Goal: Information Seeking & Learning: Learn about a topic

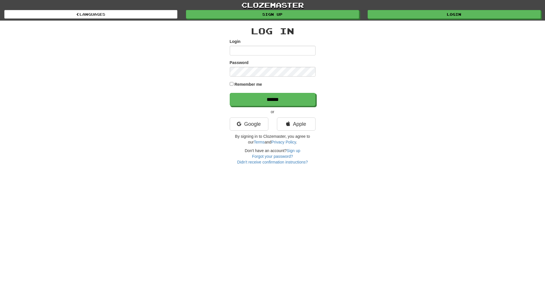
click at [245, 49] on input "Login" at bounding box center [273, 51] width 86 height 10
type input "*"
click at [267, 48] on input "**********" at bounding box center [273, 51] width 86 height 10
click at [289, 51] on input "**********" at bounding box center [273, 51] width 86 height 10
type input "*"
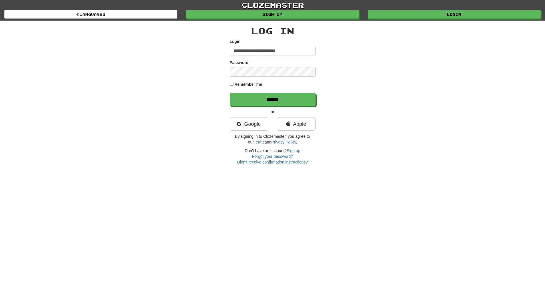
type input "**********"
click at [264, 101] on input "******" at bounding box center [273, 99] width 86 height 13
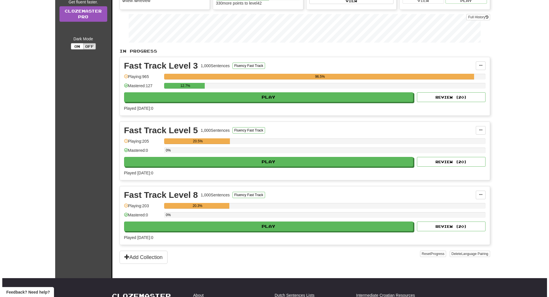
scroll to position [34, 0]
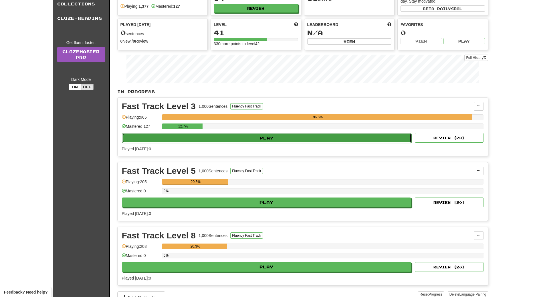
click at [237, 138] on button "Play" at bounding box center [266, 138] width 289 height 10
select select "**"
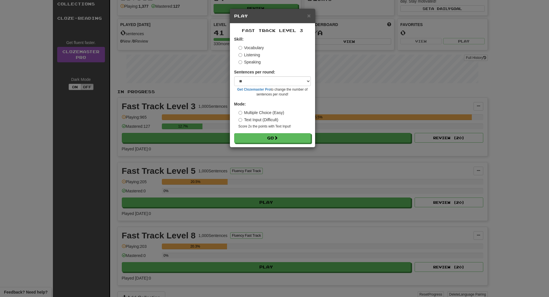
click at [253, 54] on label "Listening" at bounding box center [250, 55] width 22 height 6
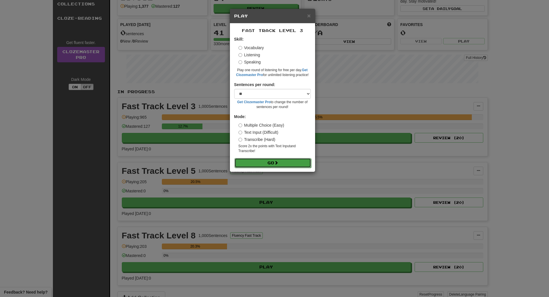
click at [259, 160] on button "Go" at bounding box center [273, 163] width 77 height 10
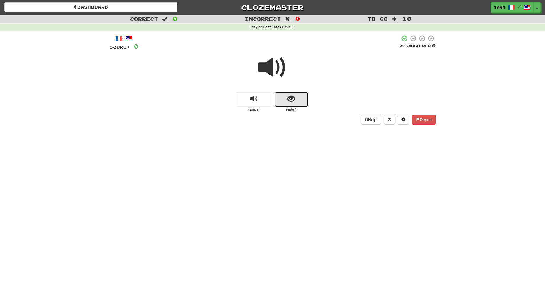
click at [292, 97] on span "show sentence" at bounding box center [291, 99] width 8 height 8
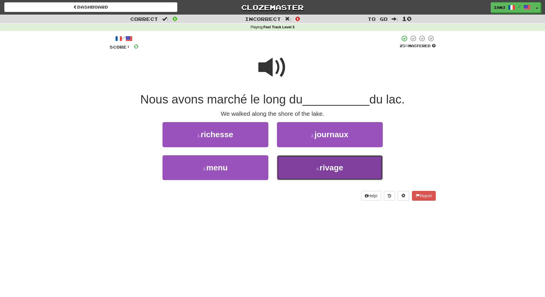
click at [348, 171] on button "4 . rivage" at bounding box center [330, 167] width 106 height 25
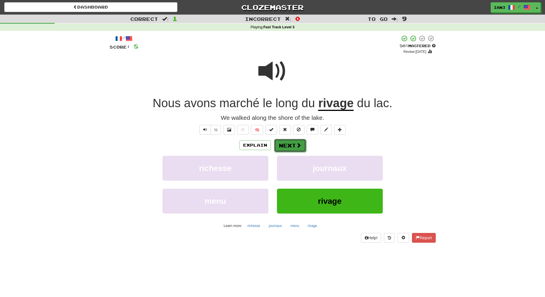
click at [285, 143] on button "Next" at bounding box center [290, 145] width 32 height 13
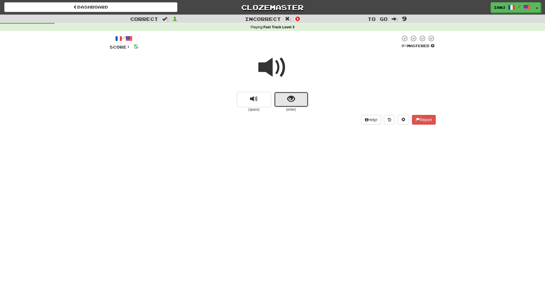
click at [289, 98] on span "show sentence" at bounding box center [291, 99] width 8 height 8
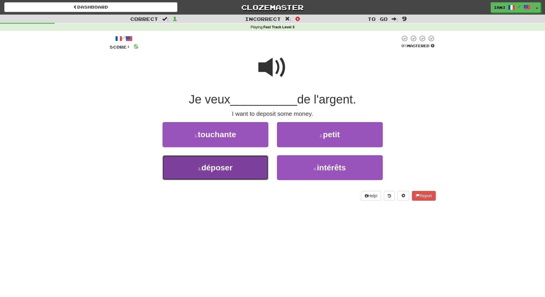
click at [207, 170] on span "déposer" at bounding box center [216, 167] width 31 height 9
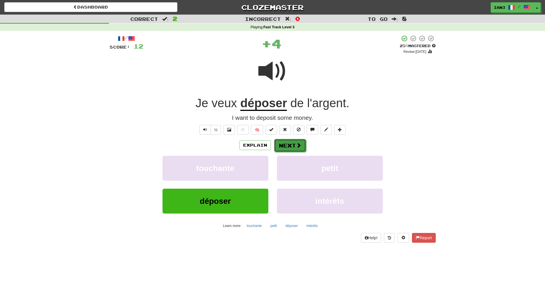
click at [288, 144] on button "Next" at bounding box center [290, 145] width 32 height 13
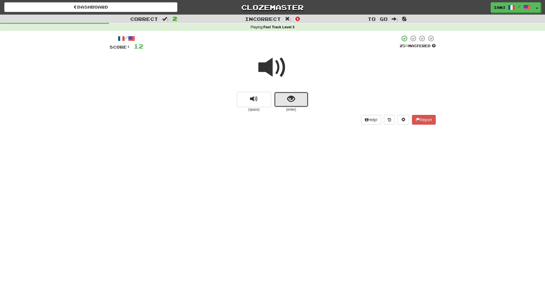
click at [284, 99] on button "show sentence" at bounding box center [291, 99] width 34 height 15
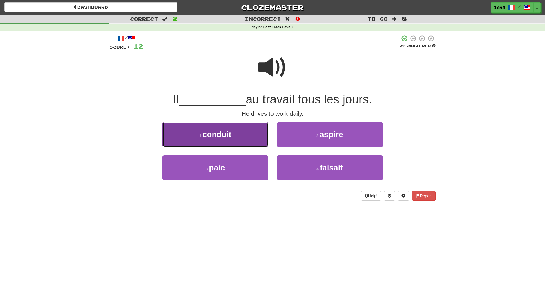
click at [218, 132] on span "conduit" at bounding box center [216, 134] width 29 height 9
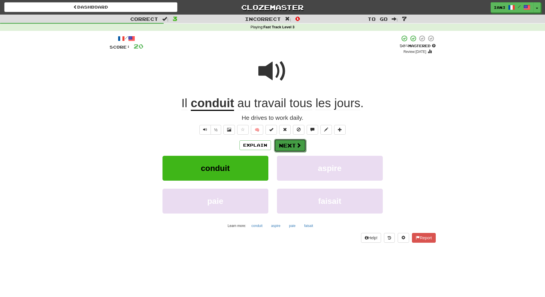
click at [291, 144] on button "Next" at bounding box center [290, 145] width 32 height 13
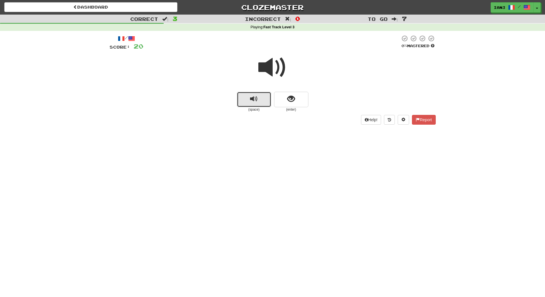
click at [251, 99] on span "replay audio" at bounding box center [254, 99] width 8 height 8
click at [282, 100] on button "show sentence" at bounding box center [291, 99] width 34 height 15
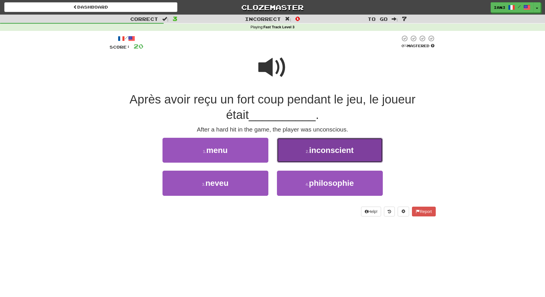
click at [337, 148] on span "inconscient" at bounding box center [331, 150] width 45 height 9
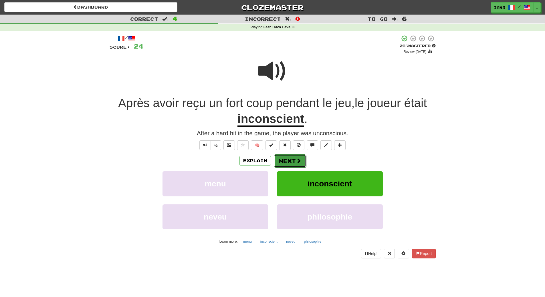
click at [297, 160] on span at bounding box center [298, 160] width 5 height 5
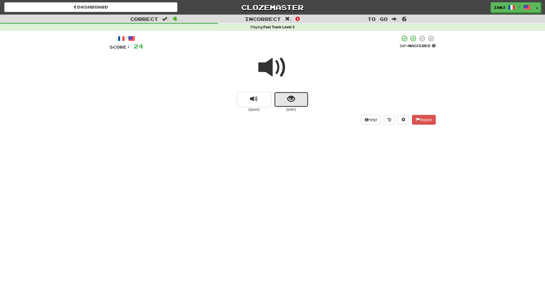
click at [284, 98] on button "show sentence" at bounding box center [291, 99] width 34 height 15
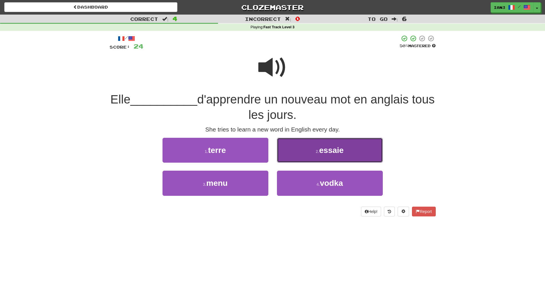
click at [326, 149] on span "essaie" at bounding box center [331, 150] width 25 height 9
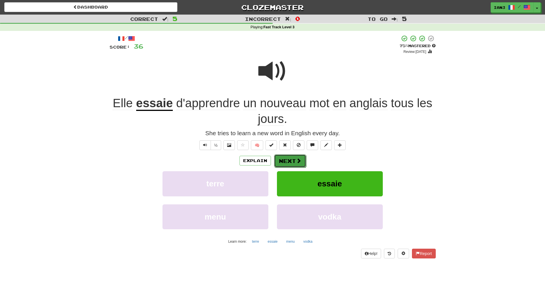
click at [288, 160] on button "Next" at bounding box center [290, 160] width 32 height 13
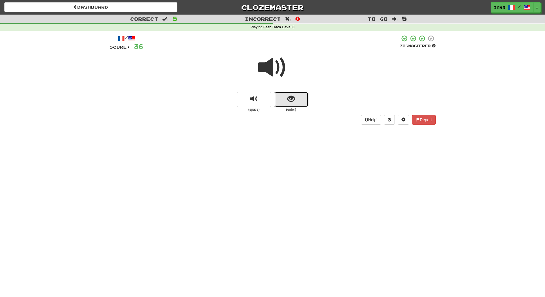
click at [292, 96] on span "show sentence" at bounding box center [291, 99] width 8 height 8
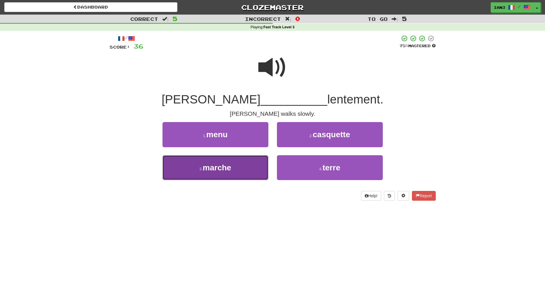
click at [215, 167] on span "marche" at bounding box center [217, 167] width 29 height 9
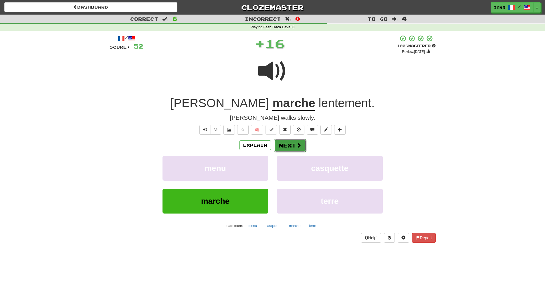
click at [293, 146] on button "Next" at bounding box center [290, 145] width 32 height 13
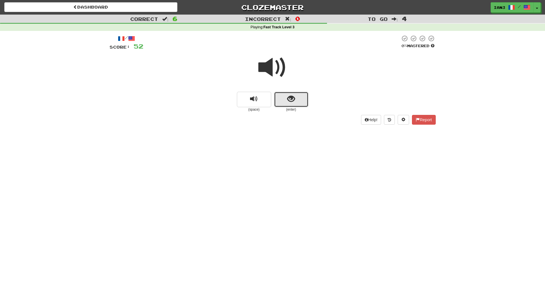
click at [289, 97] on span "show sentence" at bounding box center [291, 99] width 8 height 8
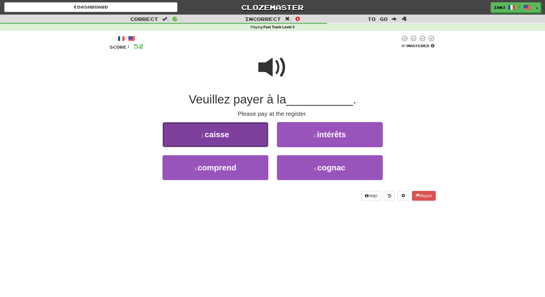
click at [222, 140] on button "1 . caisse" at bounding box center [215, 134] width 106 height 25
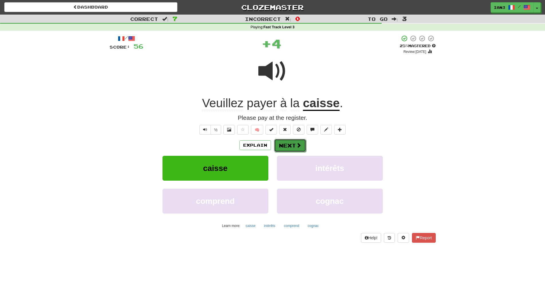
click at [291, 142] on button "Next" at bounding box center [290, 145] width 32 height 13
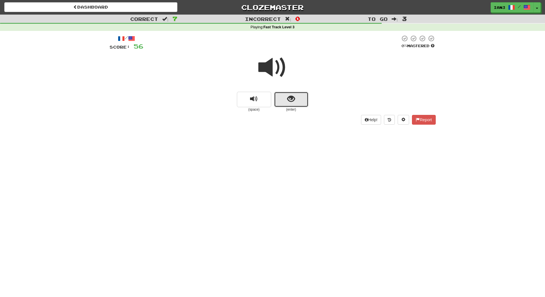
click at [292, 100] on span "show sentence" at bounding box center [291, 99] width 8 height 8
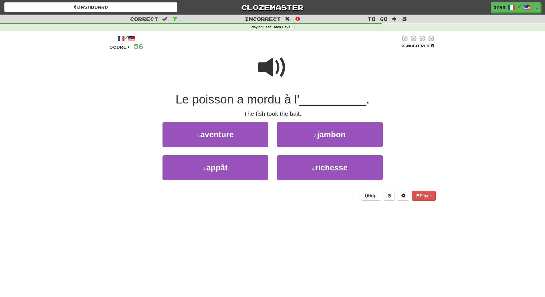
click at [270, 67] on span at bounding box center [272, 67] width 29 height 29
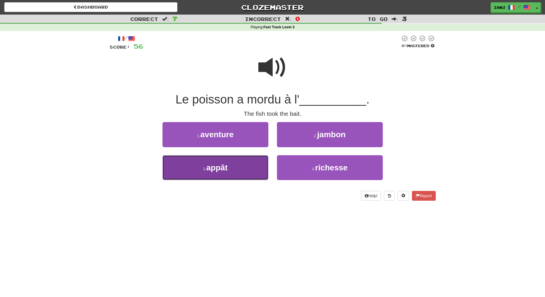
click at [231, 166] on button "3 . appât" at bounding box center [215, 167] width 106 height 25
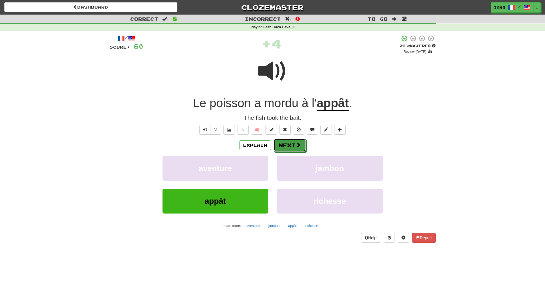
click at [286, 146] on button "Next" at bounding box center [290, 145] width 32 height 13
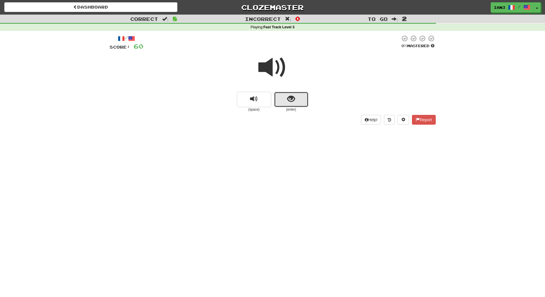
click at [290, 98] on span "show sentence" at bounding box center [291, 99] width 8 height 8
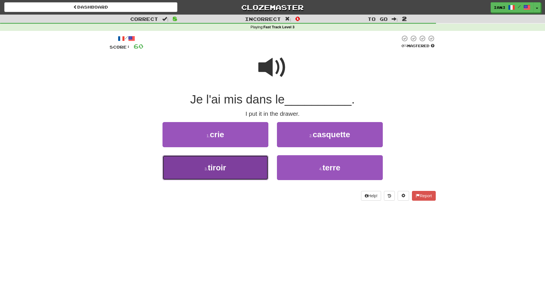
click at [223, 168] on span "tiroir" at bounding box center [217, 167] width 18 height 9
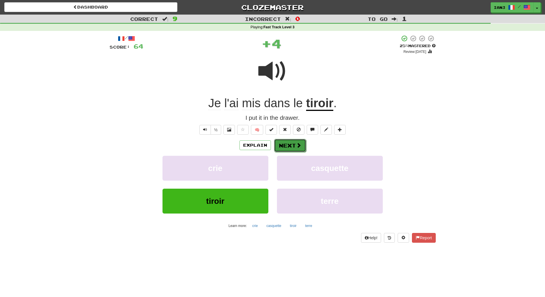
click at [292, 144] on button "Next" at bounding box center [290, 145] width 32 height 13
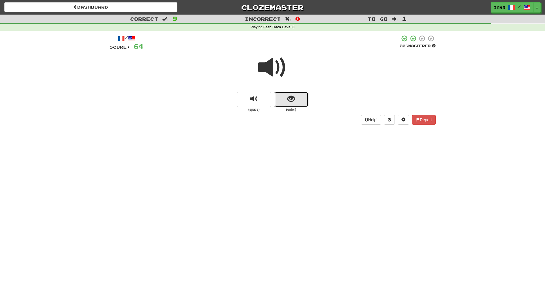
click at [286, 101] on button "show sentence" at bounding box center [291, 99] width 34 height 15
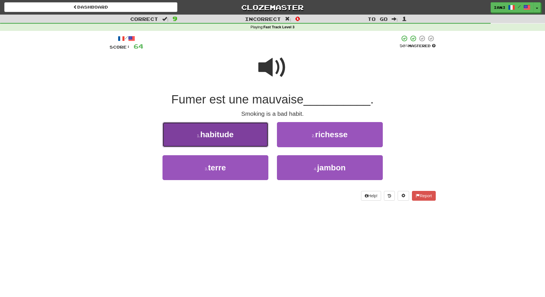
click at [219, 136] on span "habitude" at bounding box center [216, 134] width 33 height 9
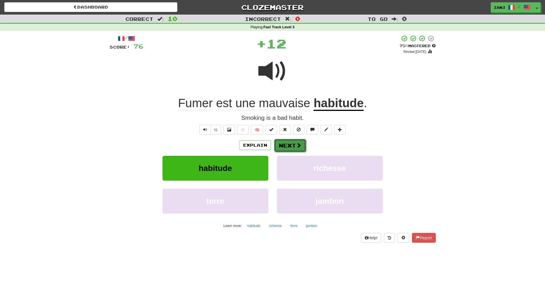
click at [285, 145] on button "Next" at bounding box center [290, 145] width 32 height 13
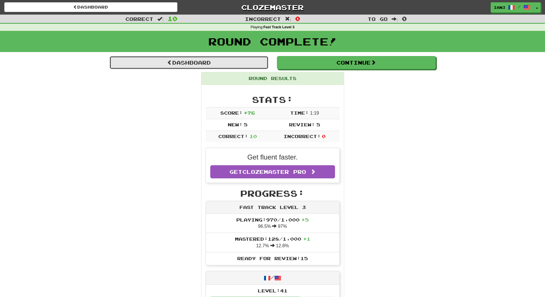
click at [188, 62] on link "Dashboard" at bounding box center [189, 62] width 159 height 13
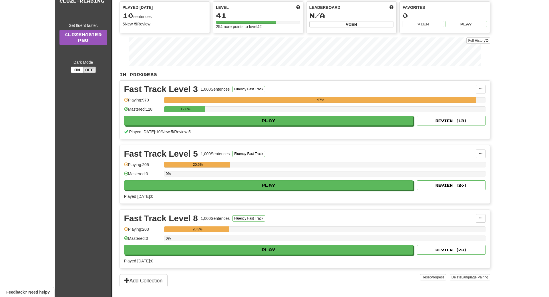
scroll to position [69, 0]
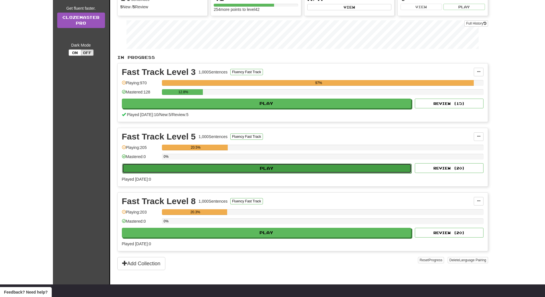
click at [188, 166] on button "Play" at bounding box center [266, 169] width 289 height 10
select select "**"
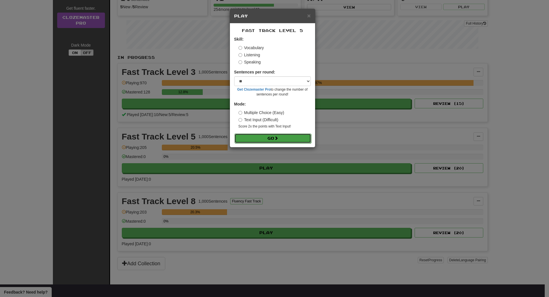
click at [267, 134] on button "Go" at bounding box center [273, 139] width 77 height 10
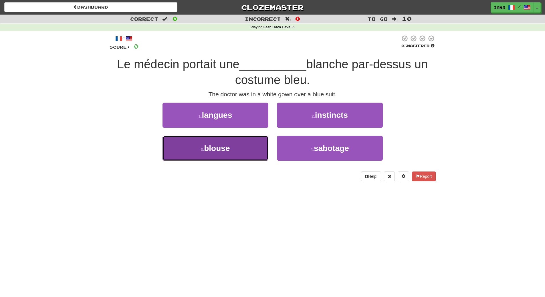
click at [221, 149] on span "blouse" at bounding box center [217, 148] width 26 height 9
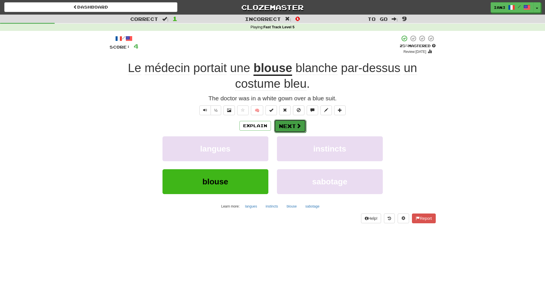
click at [283, 129] on button "Next" at bounding box center [290, 126] width 32 height 13
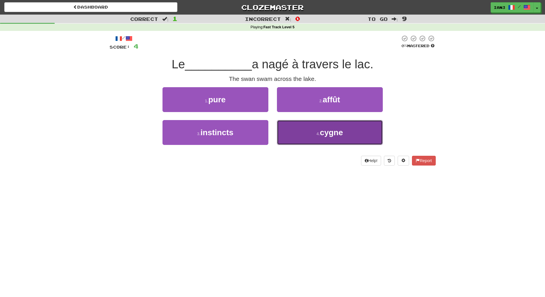
click at [343, 132] on span "cygne" at bounding box center [331, 132] width 23 height 9
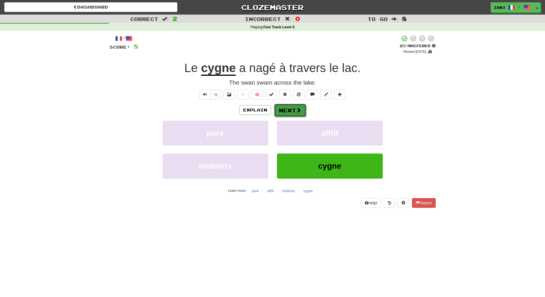
click at [290, 110] on button "Next" at bounding box center [290, 110] width 32 height 13
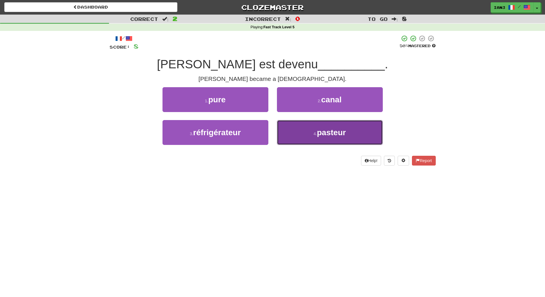
click at [331, 134] on span "pasteur" at bounding box center [331, 132] width 29 height 9
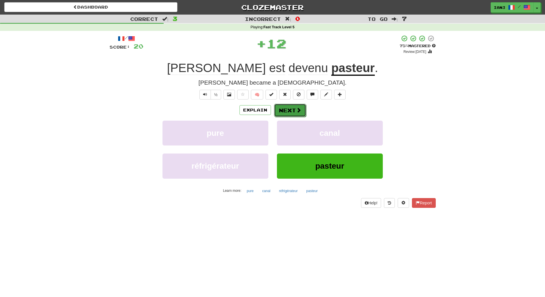
click at [292, 109] on button "Next" at bounding box center [290, 110] width 32 height 13
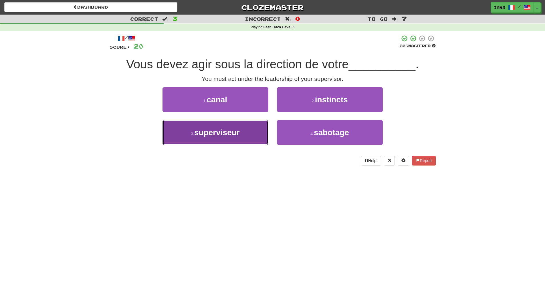
click at [221, 132] on span "superviseur" at bounding box center [216, 132] width 45 height 9
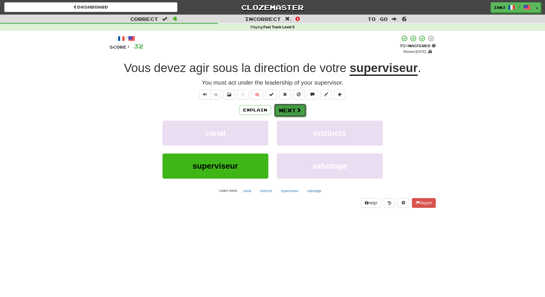
click at [287, 110] on button "Next" at bounding box center [290, 110] width 32 height 13
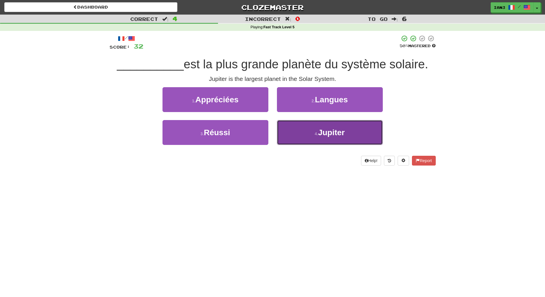
click at [324, 135] on span "Jupiter" at bounding box center [331, 132] width 27 height 9
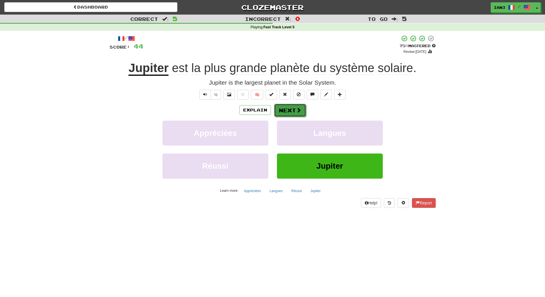
click at [287, 109] on button "Next" at bounding box center [290, 110] width 32 height 13
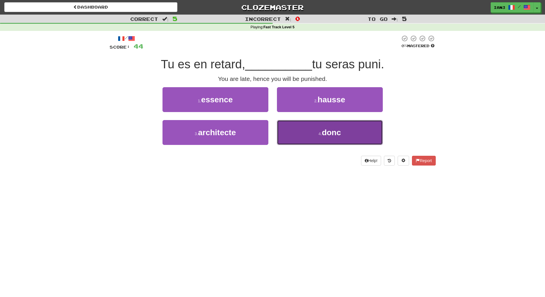
click at [327, 139] on button "4 . donc" at bounding box center [330, 132] width 106 height 25
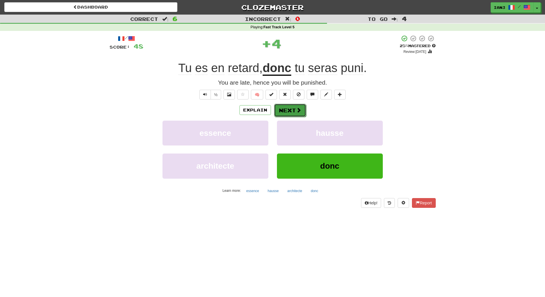
click at [289, 110] on button "Next" at bounding box center [290, 110] width 32 height 13
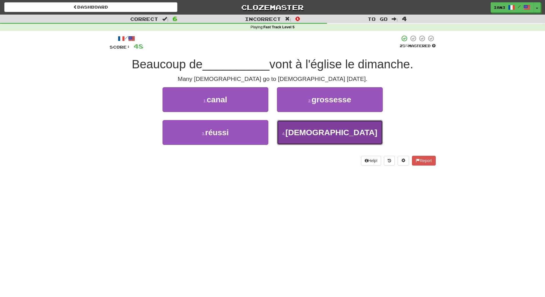
click at [335, 134] on span "chrétiens" at bounding box center [331, 132] width 92 height 9
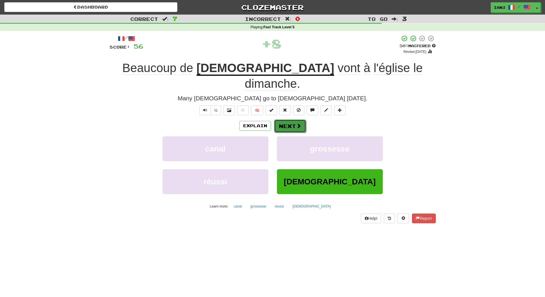
click at [295, 120] on button "Next" at bounding box center [290, 126] width 32 height 13
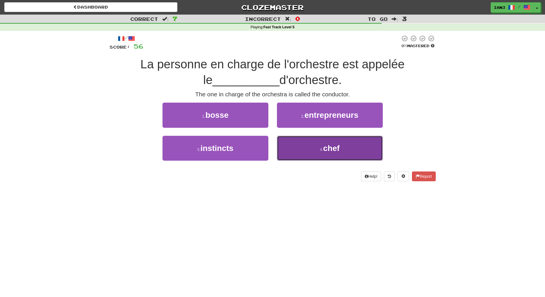
click at [341, 150] on button "4 . chef" at bounding box center [330, 148] width 106 height 25
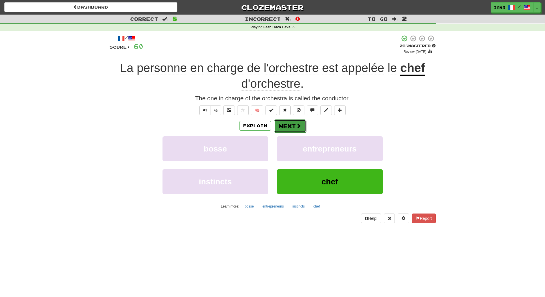
click at [292, 124] on button "Next" at bounding box center [290, 126] width 32 height 13
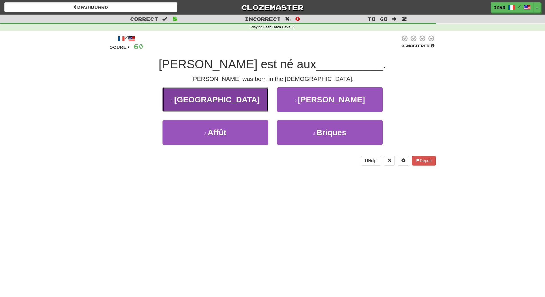
click at [229, 101] on span "États-Unis" at bounding box center [217, 99] width 86 height 9
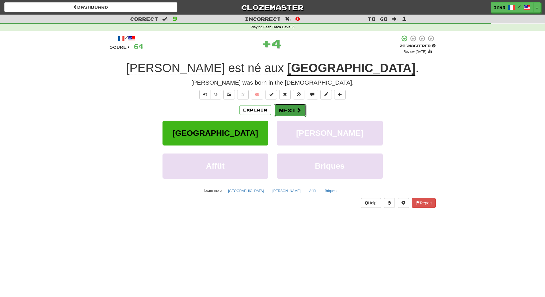
click at [290, 107] on button "Next" at bounding box center [290, 110] width 32 height 13
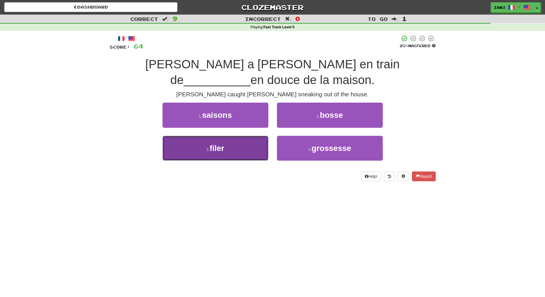
click at [225, 138] on button "3 . filer" at bounding box center [215, 148] width 106 height 25
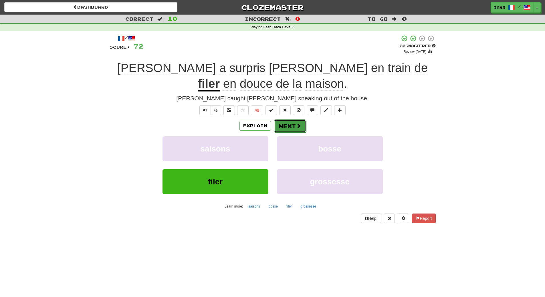
click at [286, 120] on button "Next" at bounding box center [290, 126] width 32 height 13
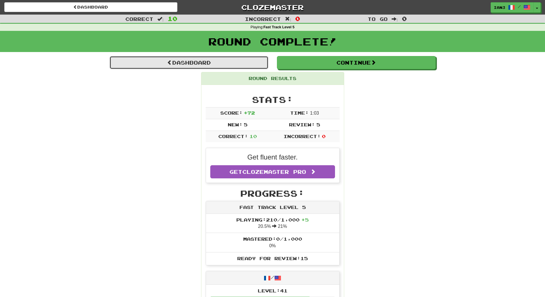
click at [207, 62] on link "Dashboard" at bounding box center [189, 62] width 159 height 13
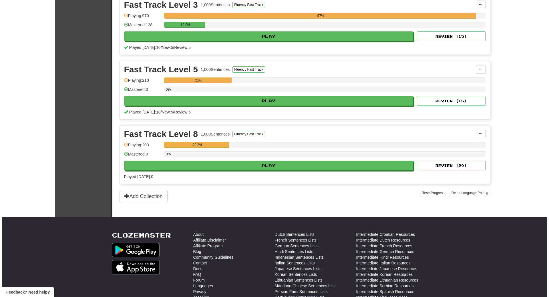
scroll to position [137, 0]
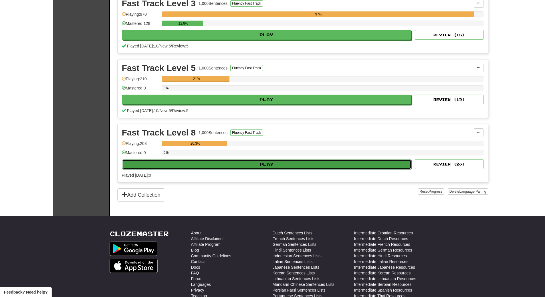
click at [202, 164] on button "Play" at bounding box center [266, 165] width 289 height 10
select select "**"
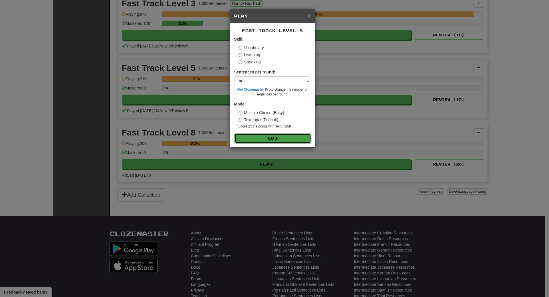
click at [265, 134] on button "Go" at bounding box center [273, 139] width 77 height 10
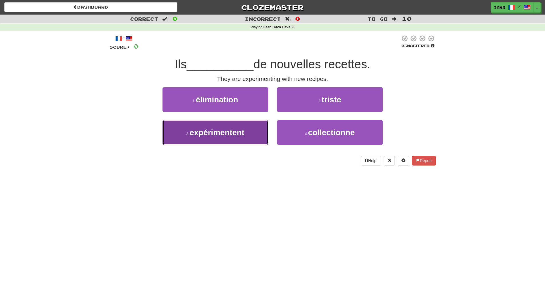
click at [213, 136] on span "expérimentent" at bounding box center [217, 132] width 55 height 9
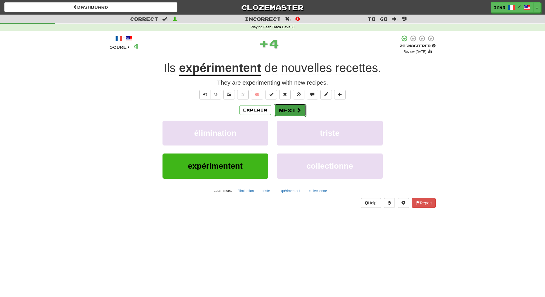
click at [294, 107] on button "Next" at bounding box center [290, 110] width 32 height 13
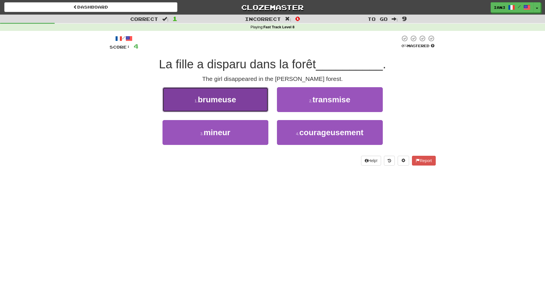
click at [221, 97] on span "brumeuse" at bounding box center [217, 99] width 38 height 9
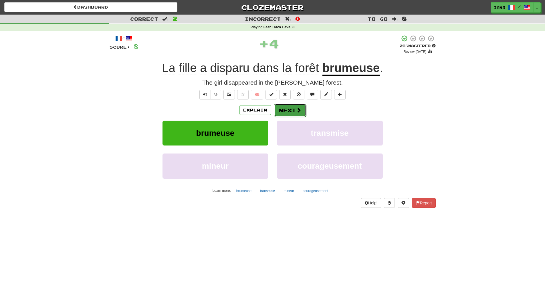
click at [288, 106] on button "Next" at bounding box center [290, 110] width 32 height 13
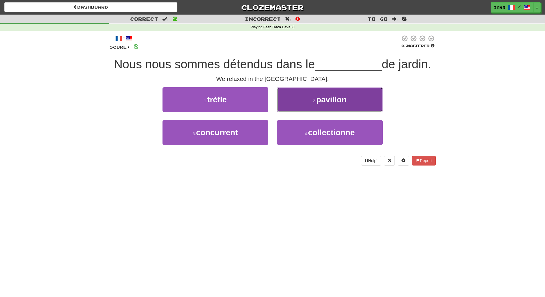
click at [332, 102] on span "pavillon" at bounding box center [331, 99] width 30 height 9
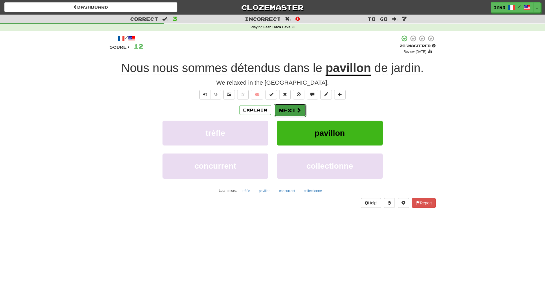
click at [284, 112] on button "Next" at bounding box center [290, 110] width 32 height 13
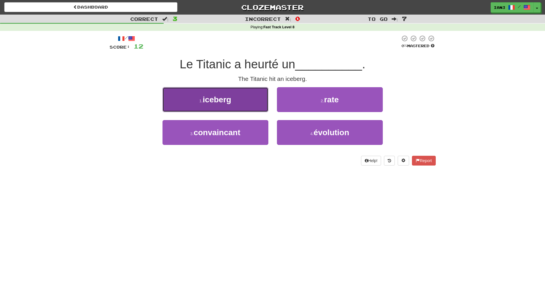
click at [220, 105] on button "1 . iceberg" at bounding box center [215, 99] width 106 height 25
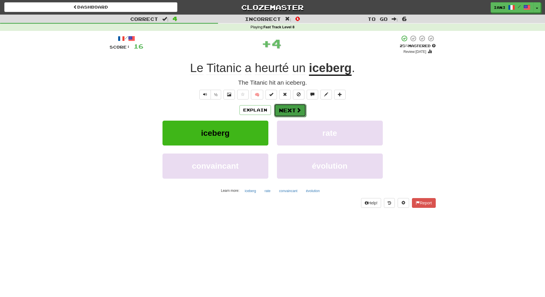
click at [289, 110] on button "Next" at bounding box center [290, 110] width 32 height 13
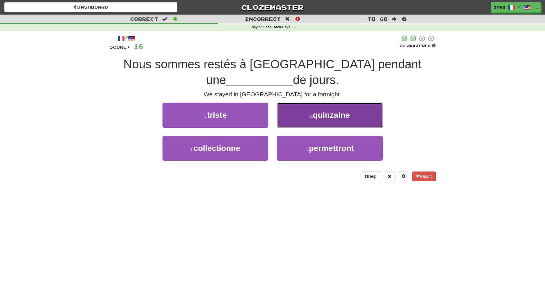
click at [331, 119] on span "quinzaine" at bounding box center [331, 115] width 37 height 9
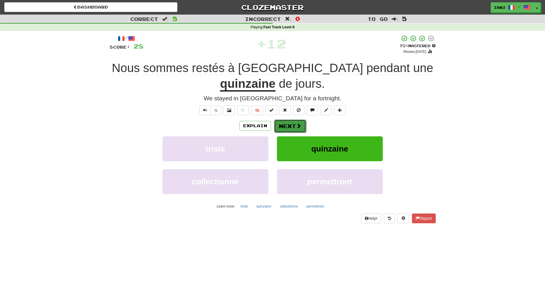
click at [288, 126] on button "Next" at bounding box center [290, 126] width 32 height 13
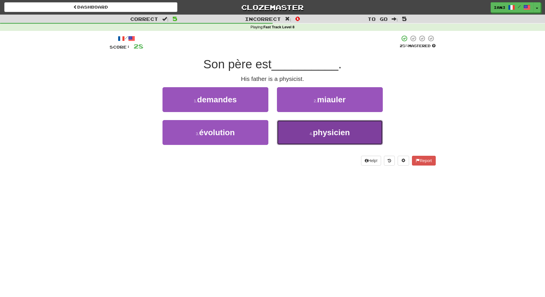
click at [342, 131] on span "physicien" at bounding box center [331, 132] width 37 height 9
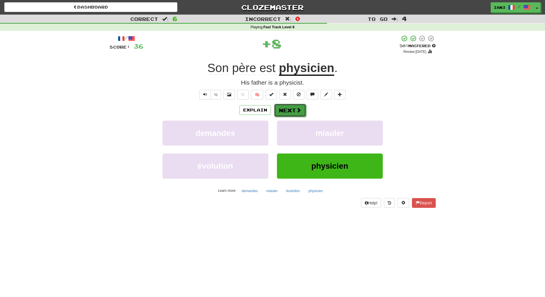
click at [285, 110] on button "Next" at bounding box center [290, 110] width 32 height 13
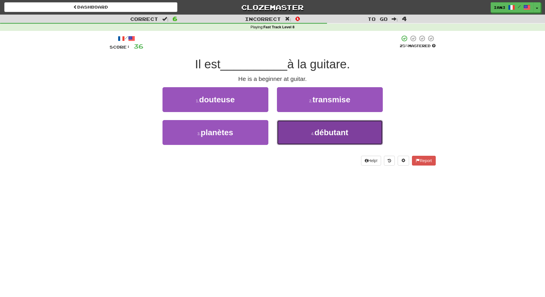
click at [342, 130] on span "débutant" at bounding box center [331, 132] width 34 height 9
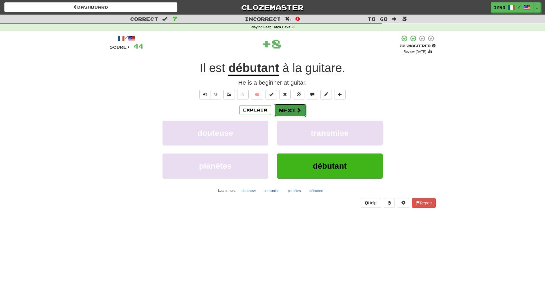
click at [289, 110] on button "Next" at bounding box center [290, 110] width 32 height 13
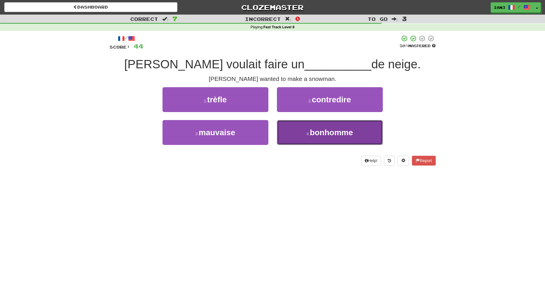
click at [336, 131] on span "bonhomme" at bounding box center [331, 132] width 43 height 9
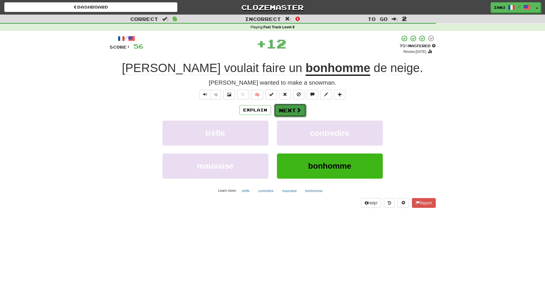
click at [290, 111] on button "Next" at bounding box center [290, 110] width 32 height 13
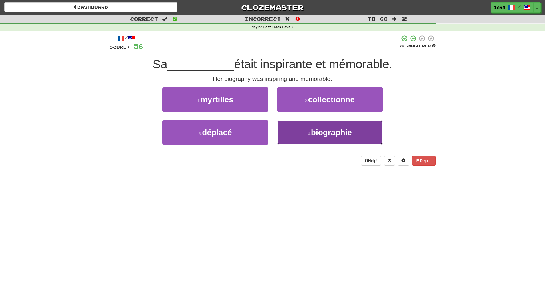
click at [328, 134] on span "biographie" at bounding box center [331, 132] width 41 height 9
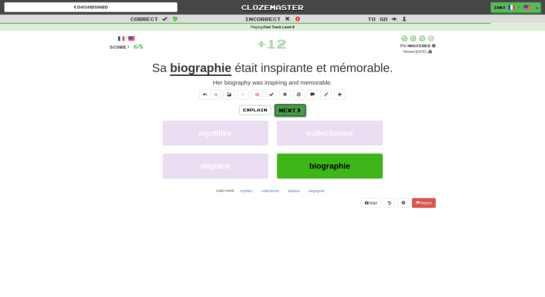
click at [288, 110] on button "Next" at bounding box center [290, 110] width 32 height 13
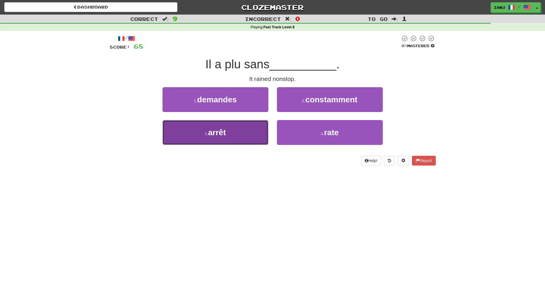
click at [235, 140] on button "3 . arrêt" at bounding box center [215, 132] width 106 height 25
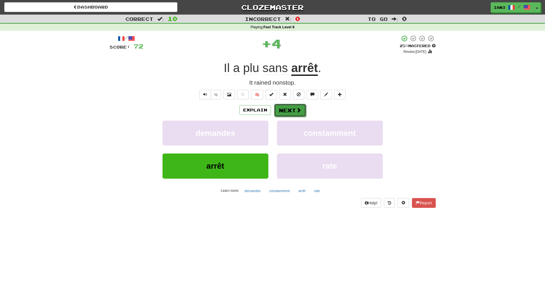
click at [288, 111] on button "Next" at bounding box center [290, 110] width 32 height 13
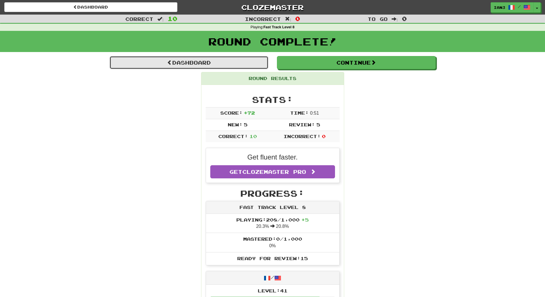
click at [197, 59] on link "Dashboard" at bounding box center [189, 62] width 159 height 13
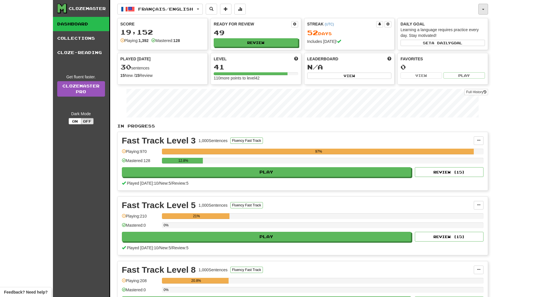
click at [482, 7] on button "button" at bounding box center [483, 9] width 10 height 11
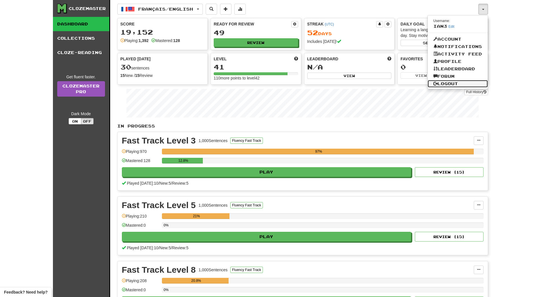
click at [454, 83] on link "Logout" at bounding box center [458, 83] width 60 height 7
